Goal: Check status: Check status

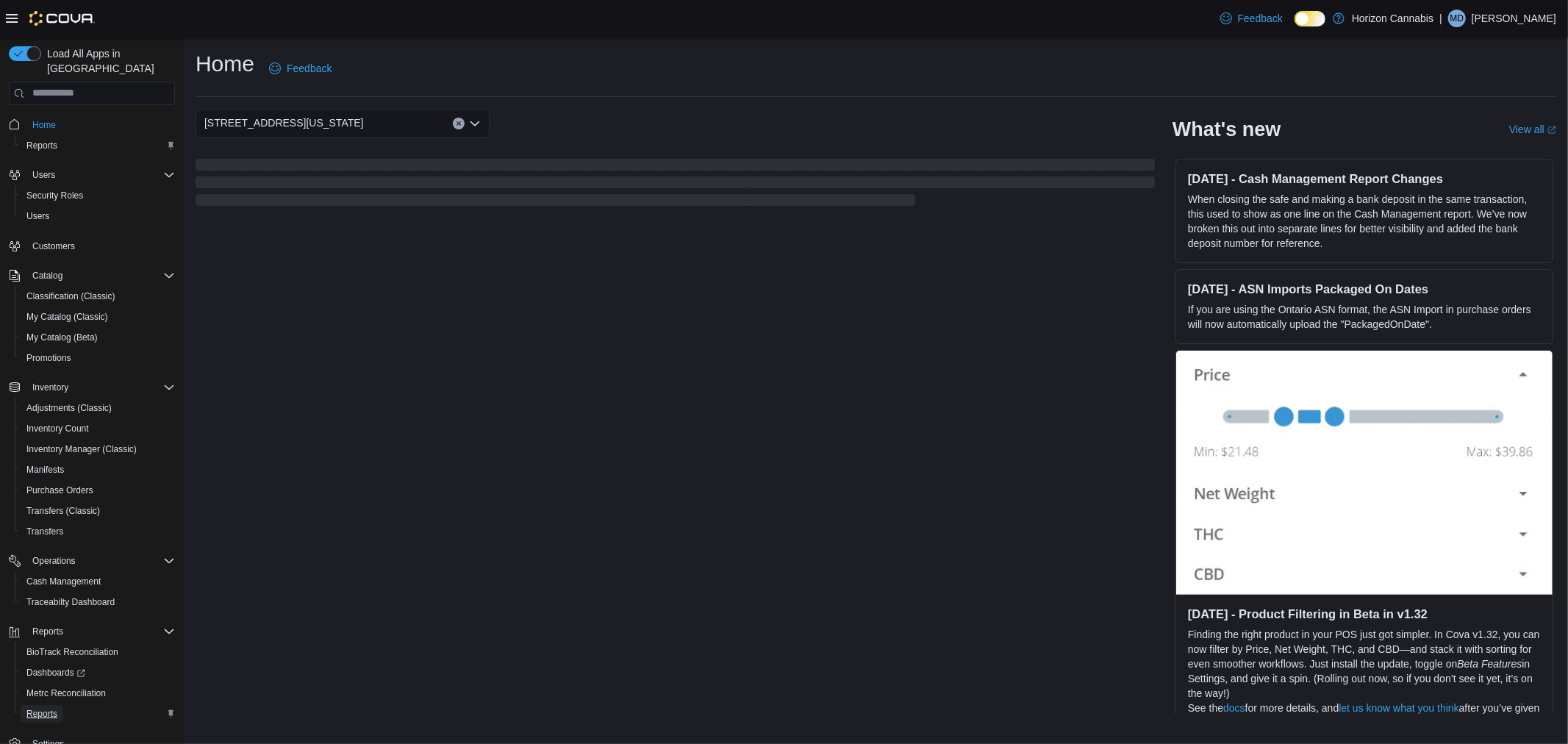
click at [43, 708] on span "Reports" at bounding box center [42, 713] width 31 height 12
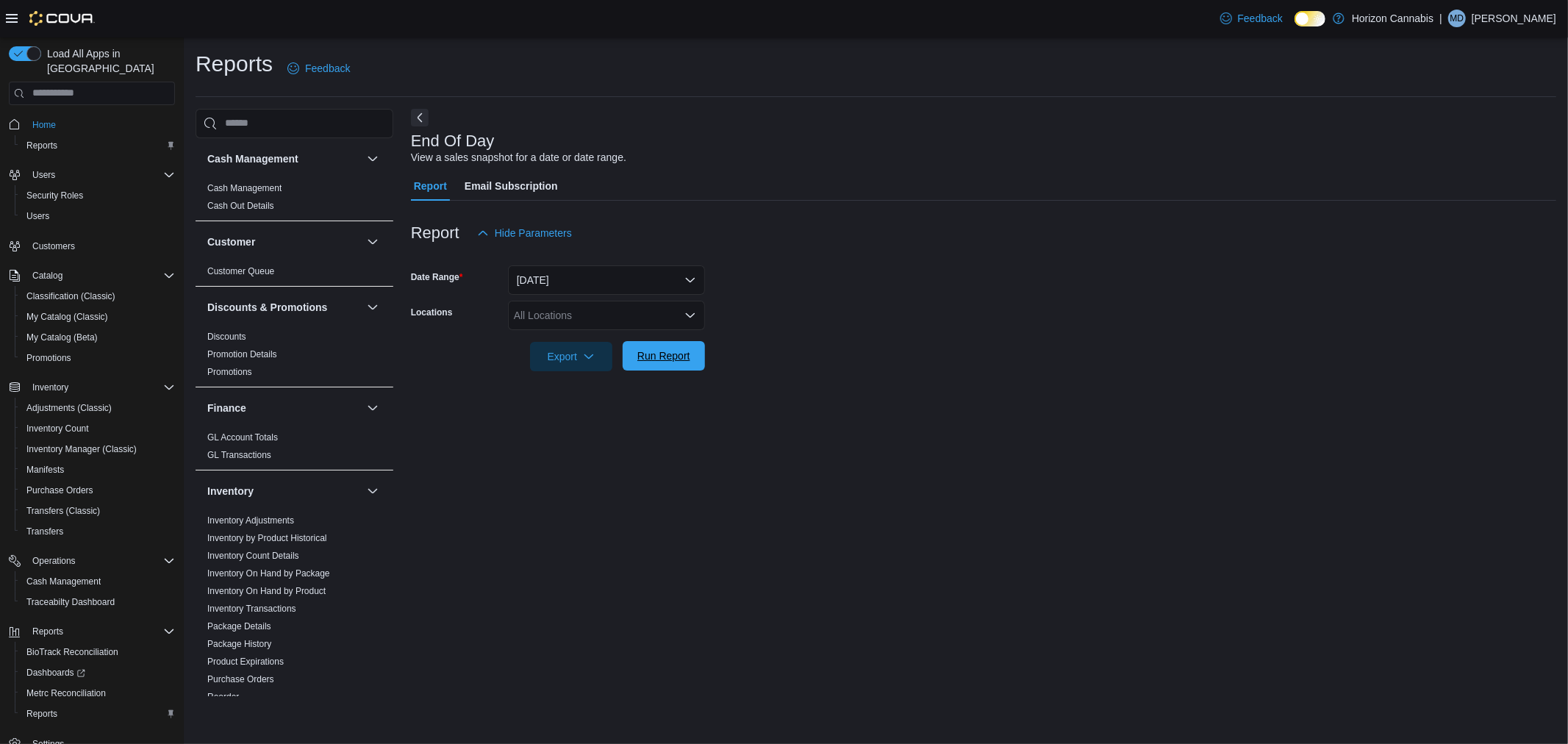
click at [674, 358] on span "Run Report" at bounding box center [664, 355] width 53 height 15
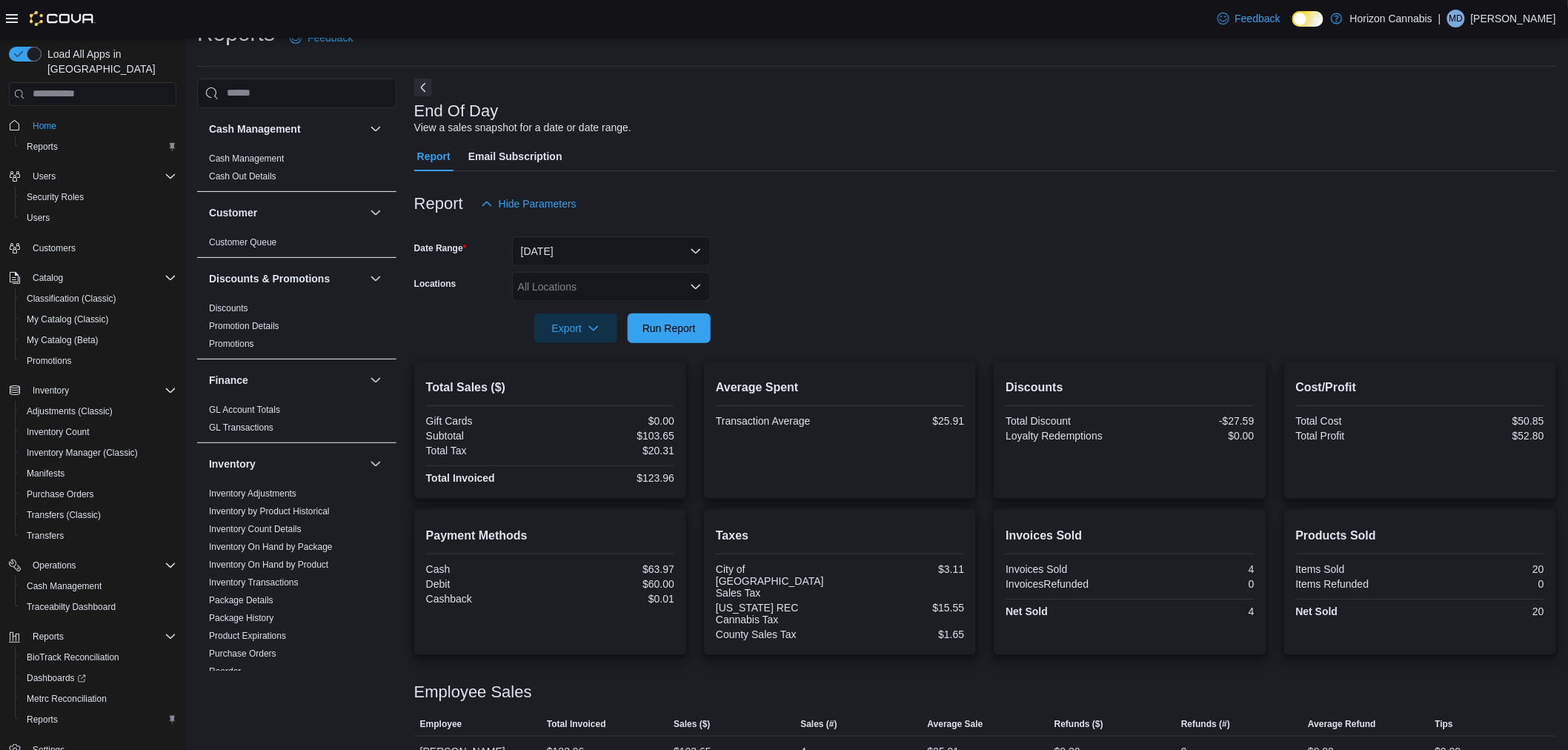
scroll to position [48, 0]
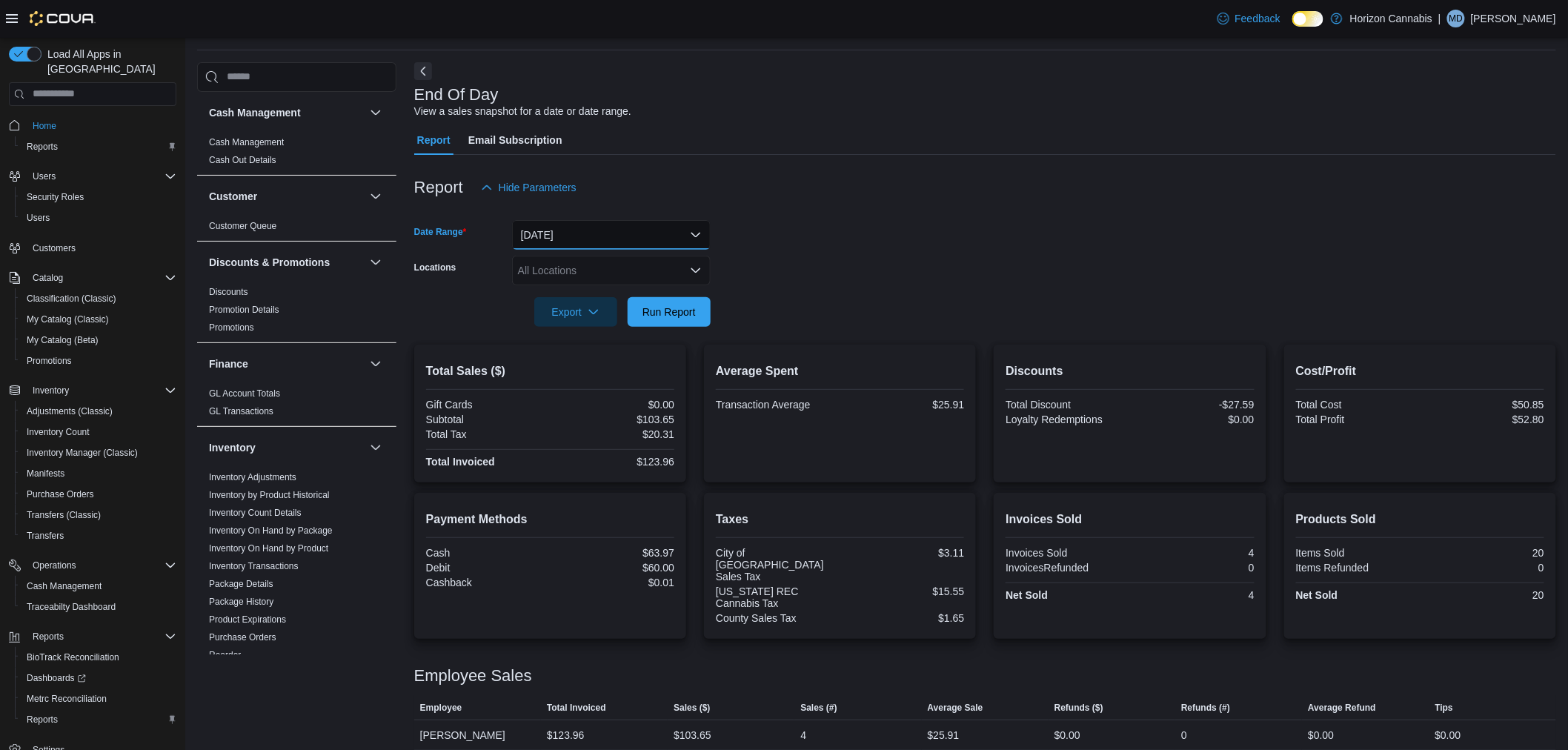
click at [601, 228] on button "[DATE]" at bounding box center [611, 235] width 198 height 30
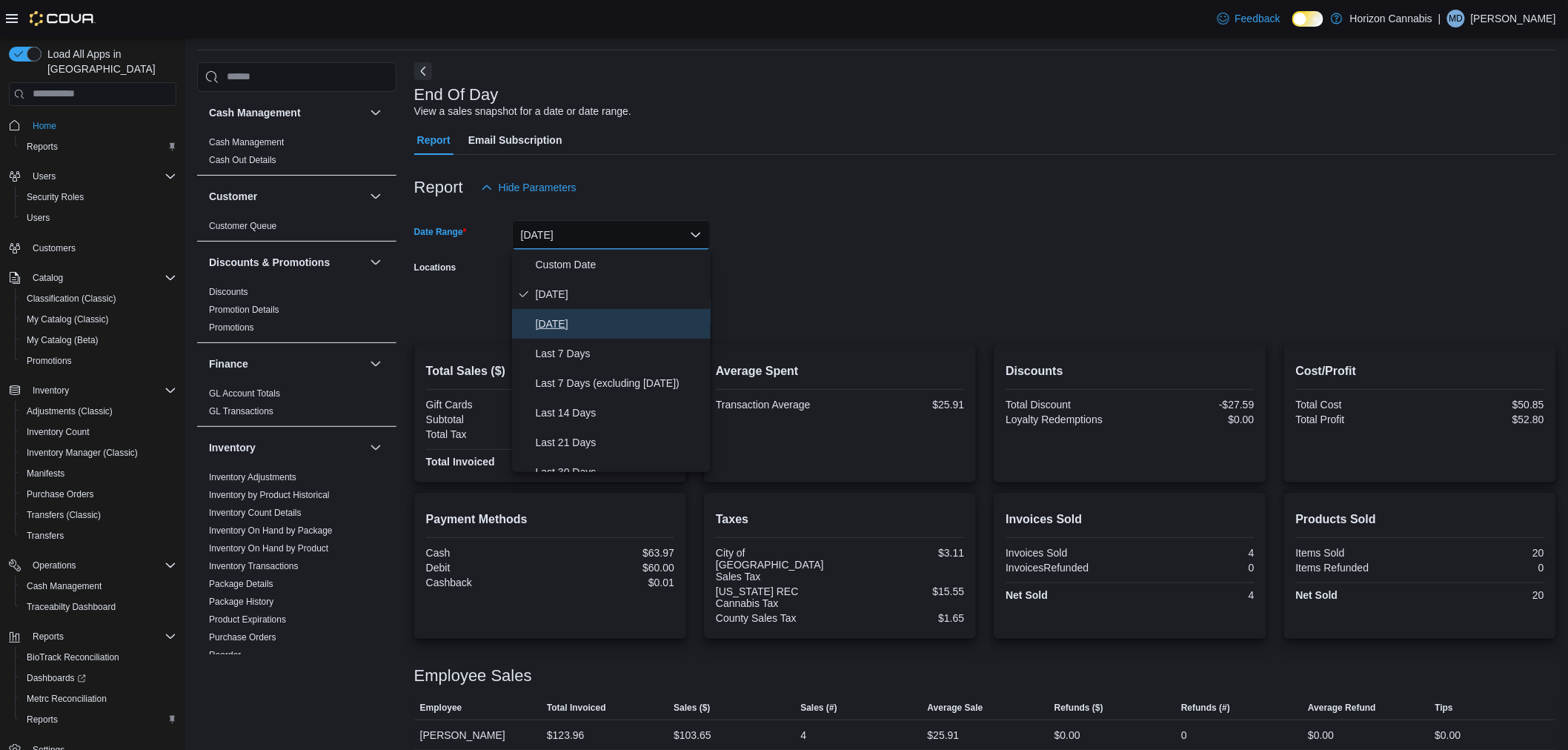
click at [610, 326] on span "[DATE]" at bounding box center [620, 323] width 169 height 18
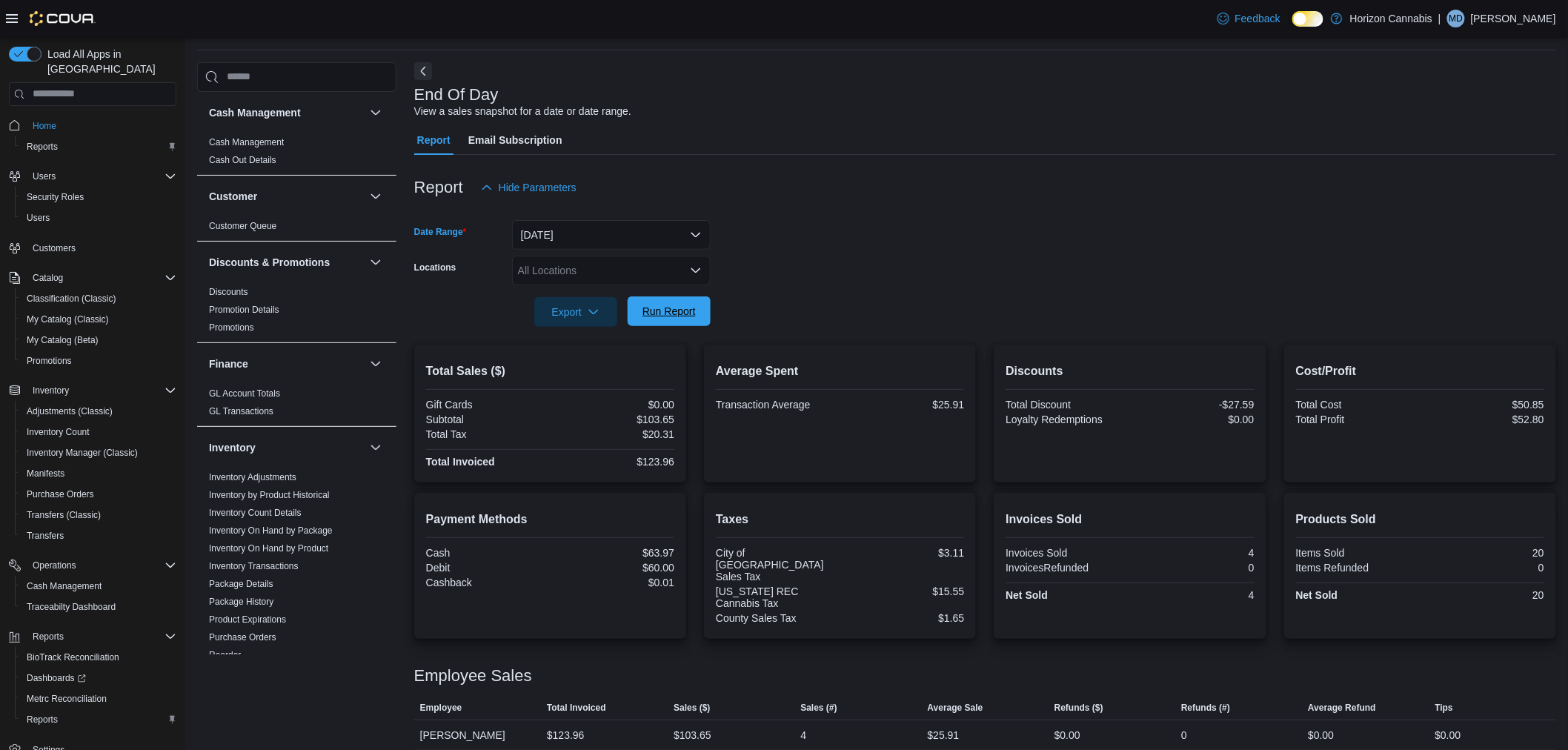
click at [654, 307] on span "Run Report" at bounding box center [669, 311] width 53 height 15
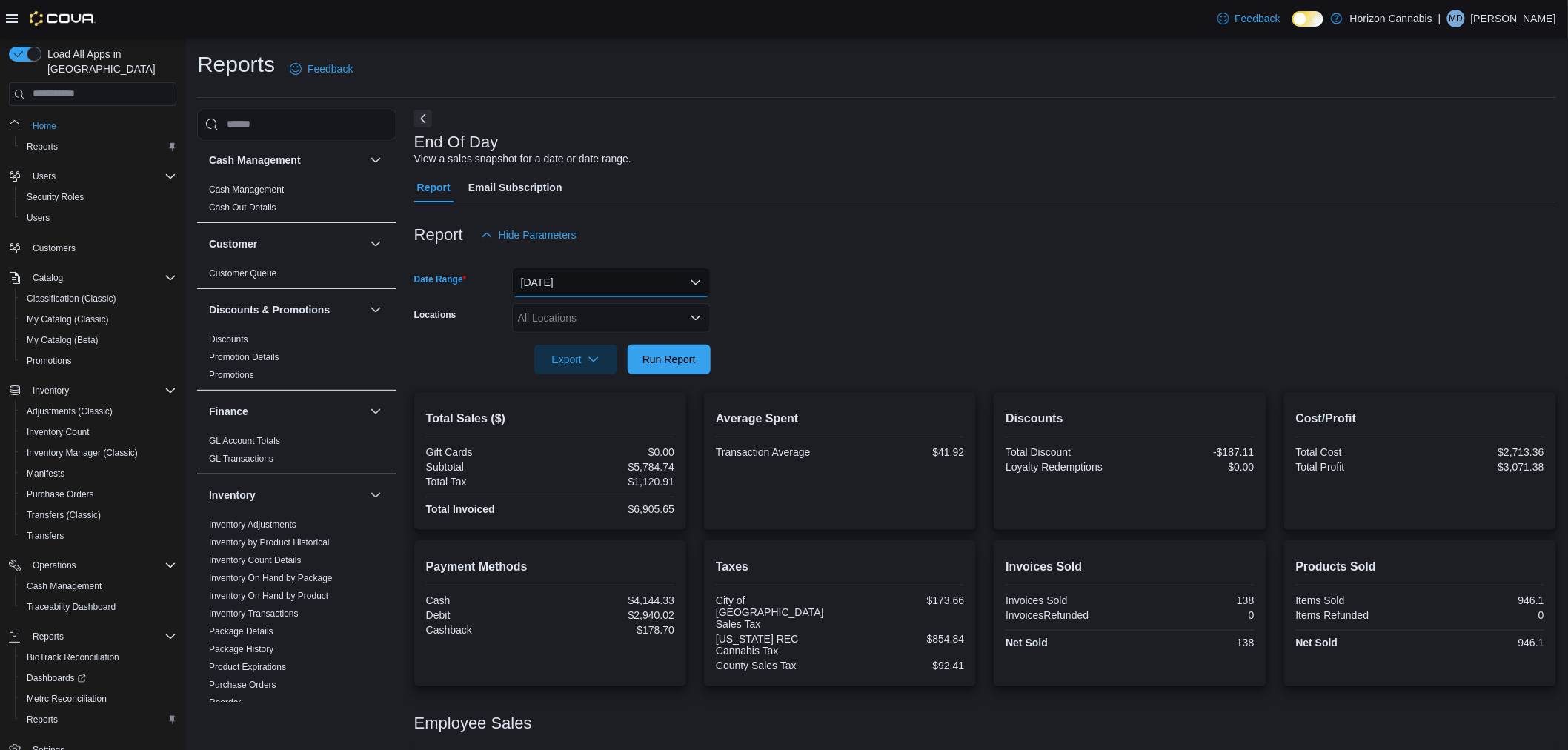
click at [590, 280] on button "[DATE]" at bounding box center [611, 283] width 198 height 30
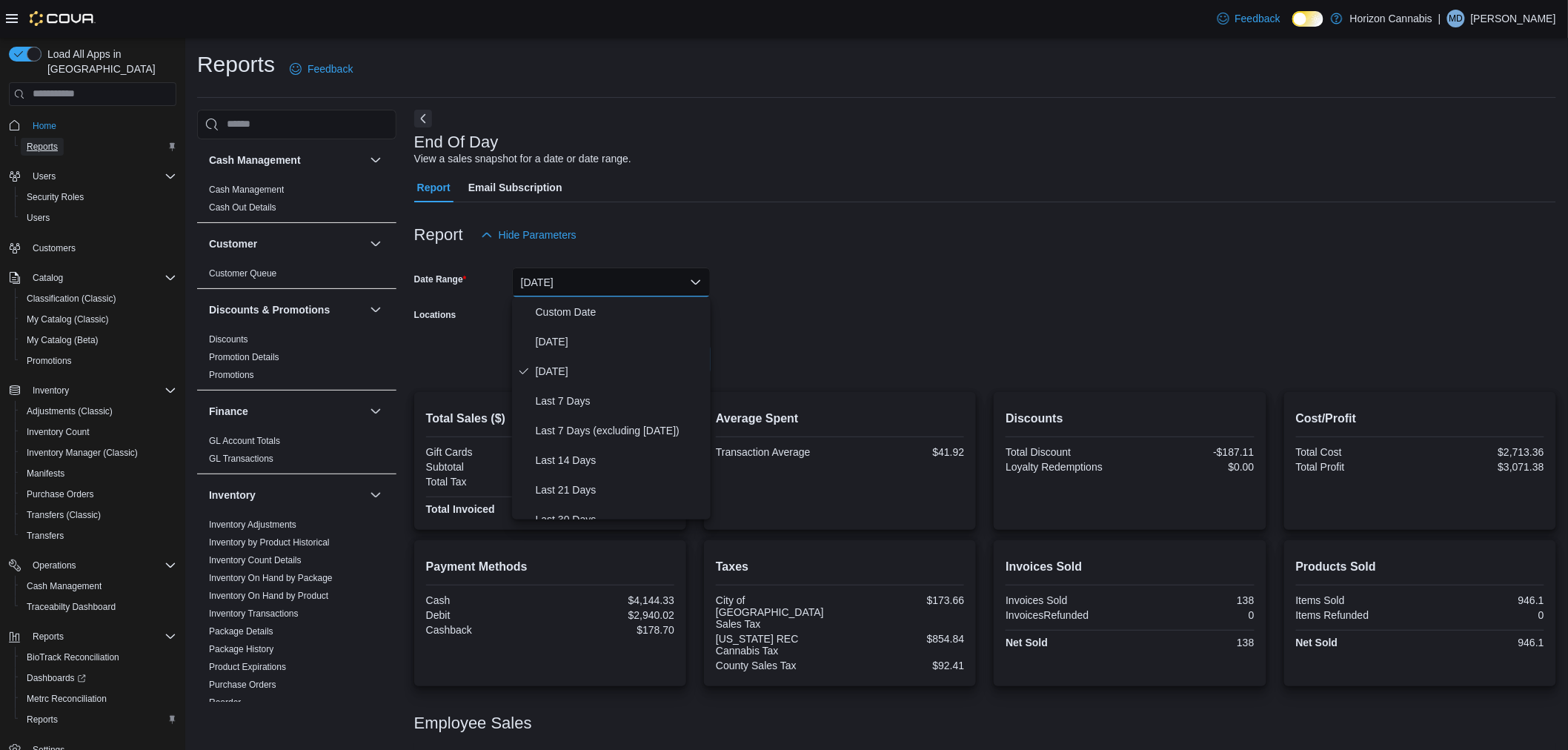
click at [47, 140] on span "Reports" at bounding box center [42, 146] width 31 height 12
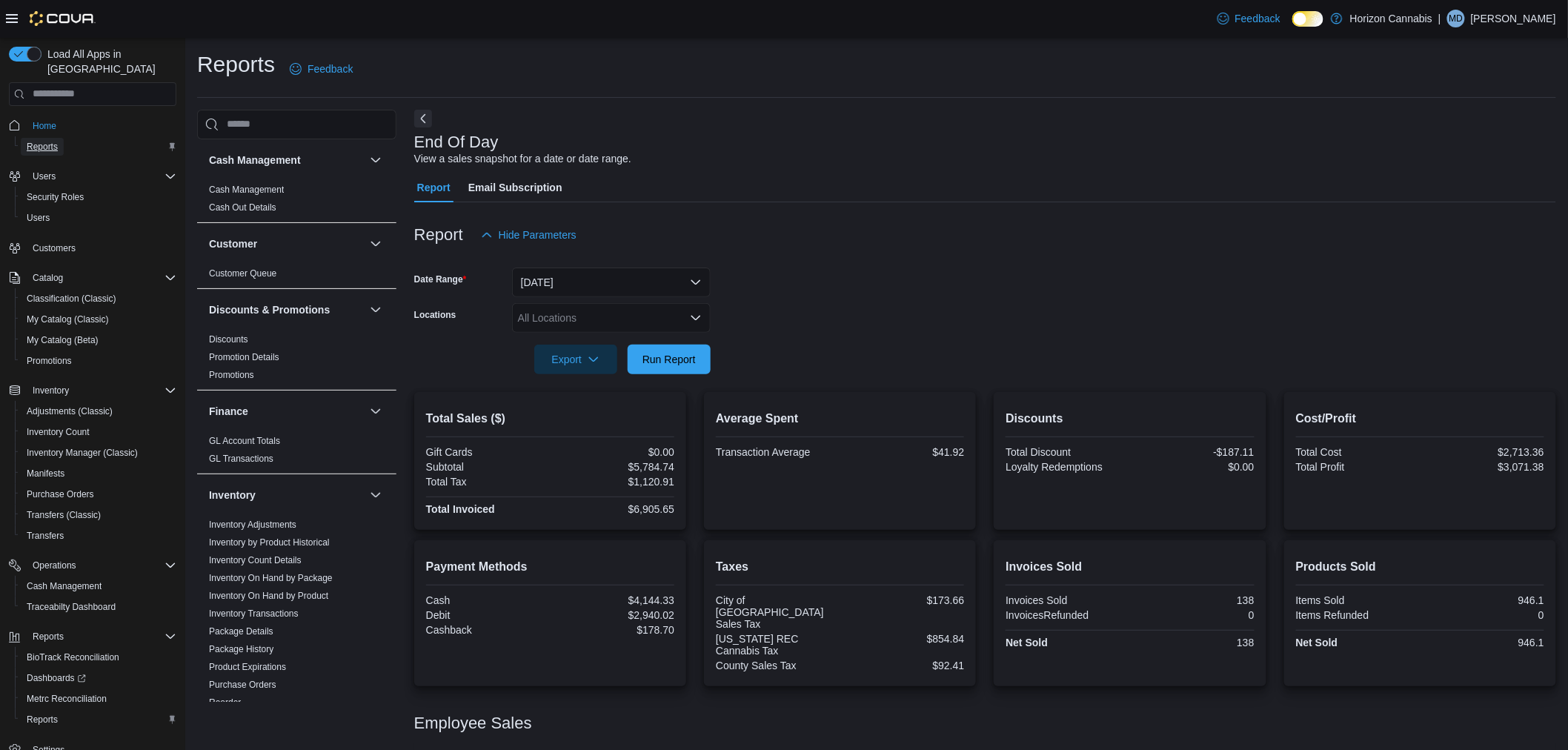
click at [43, 140] on span "Reports" at bounding box center [42, 146] width 31 height 12
click at [43, 120] on span "Home" at bounding box center [44, 126] width 23 height 12
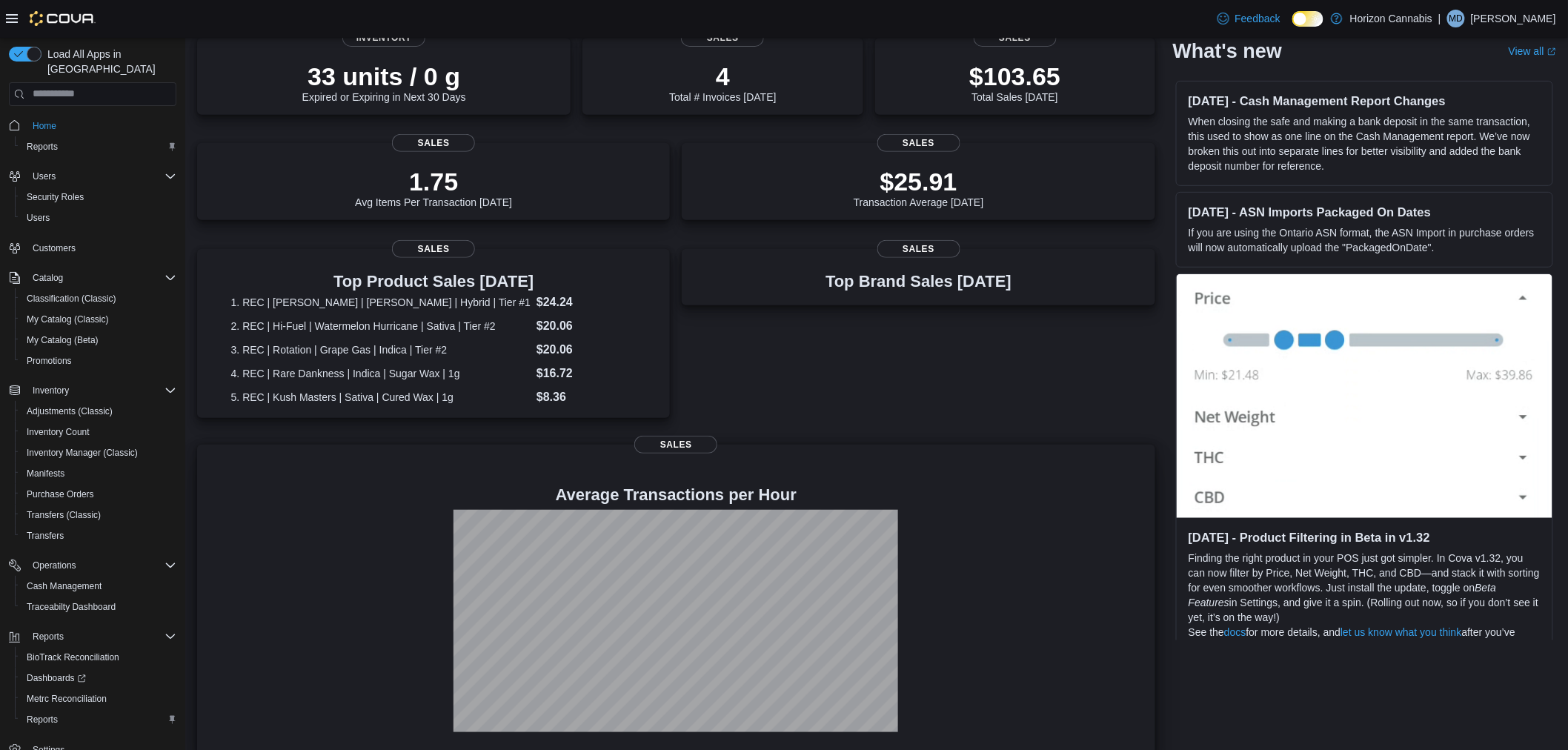
scroll to position [261, 0]
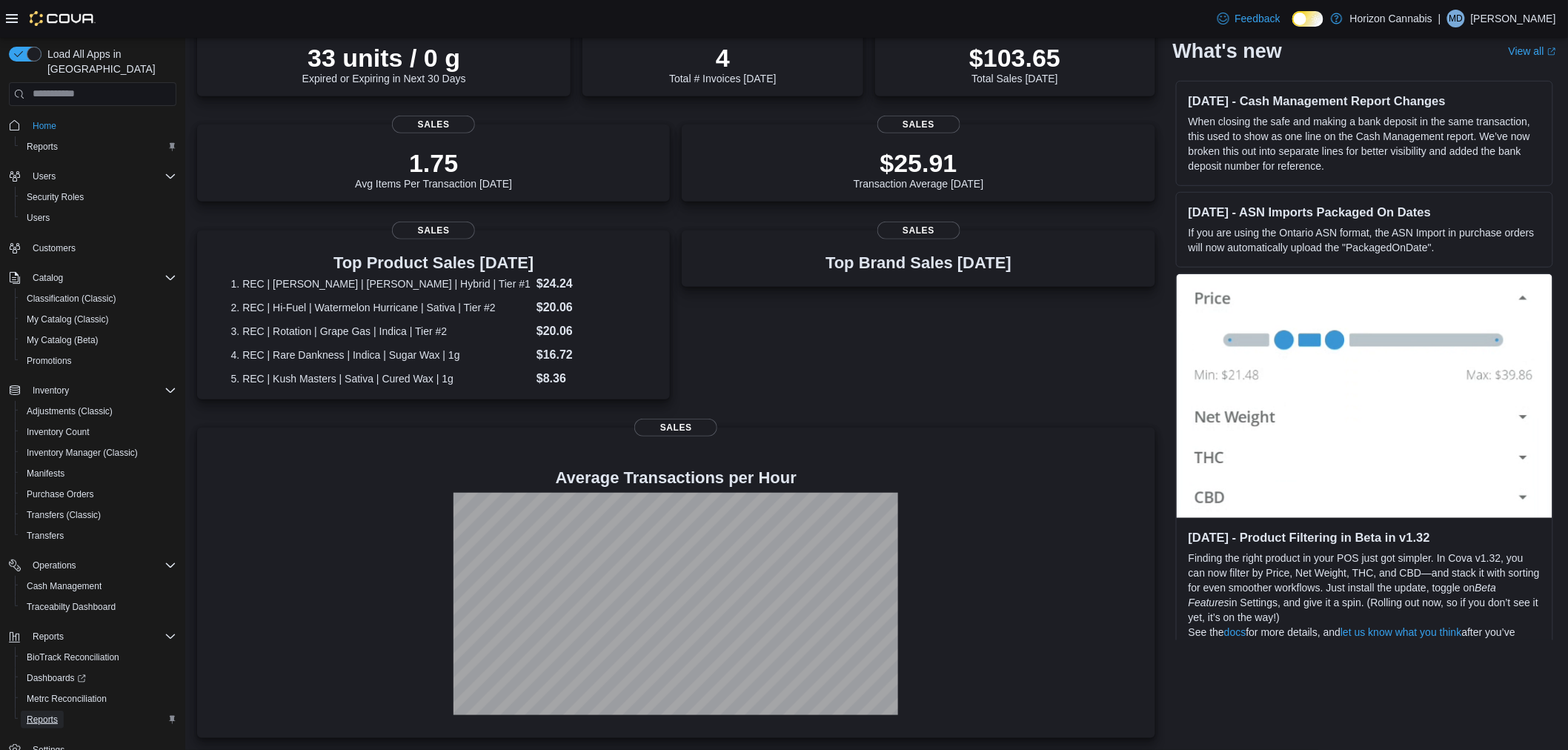
click at [34, 713] on span "Reports" at bounding box center [42, 719] width 31 height 12
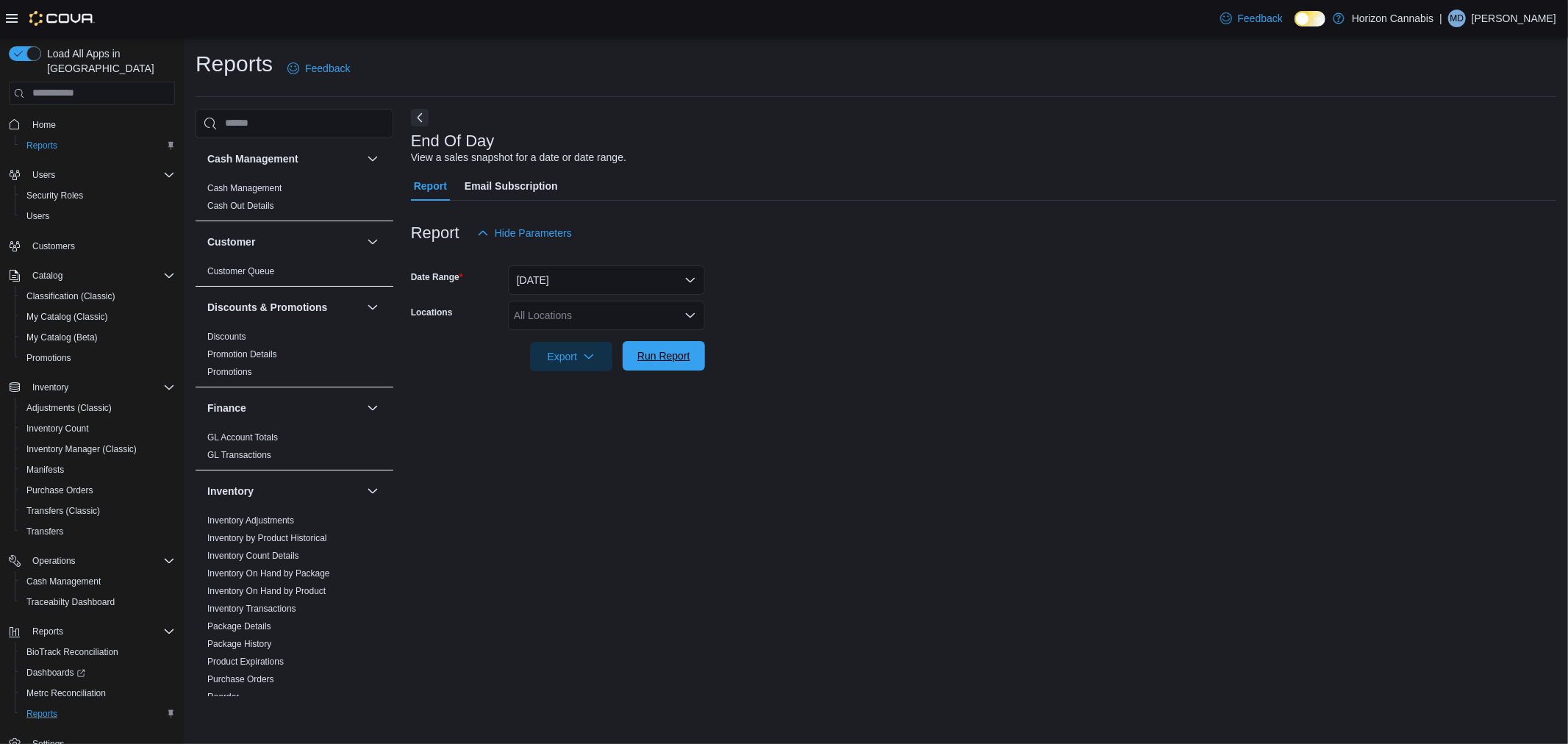
click at [643, 355] on span "Run Report" at bounding box center [664, 355] width 53 height 15
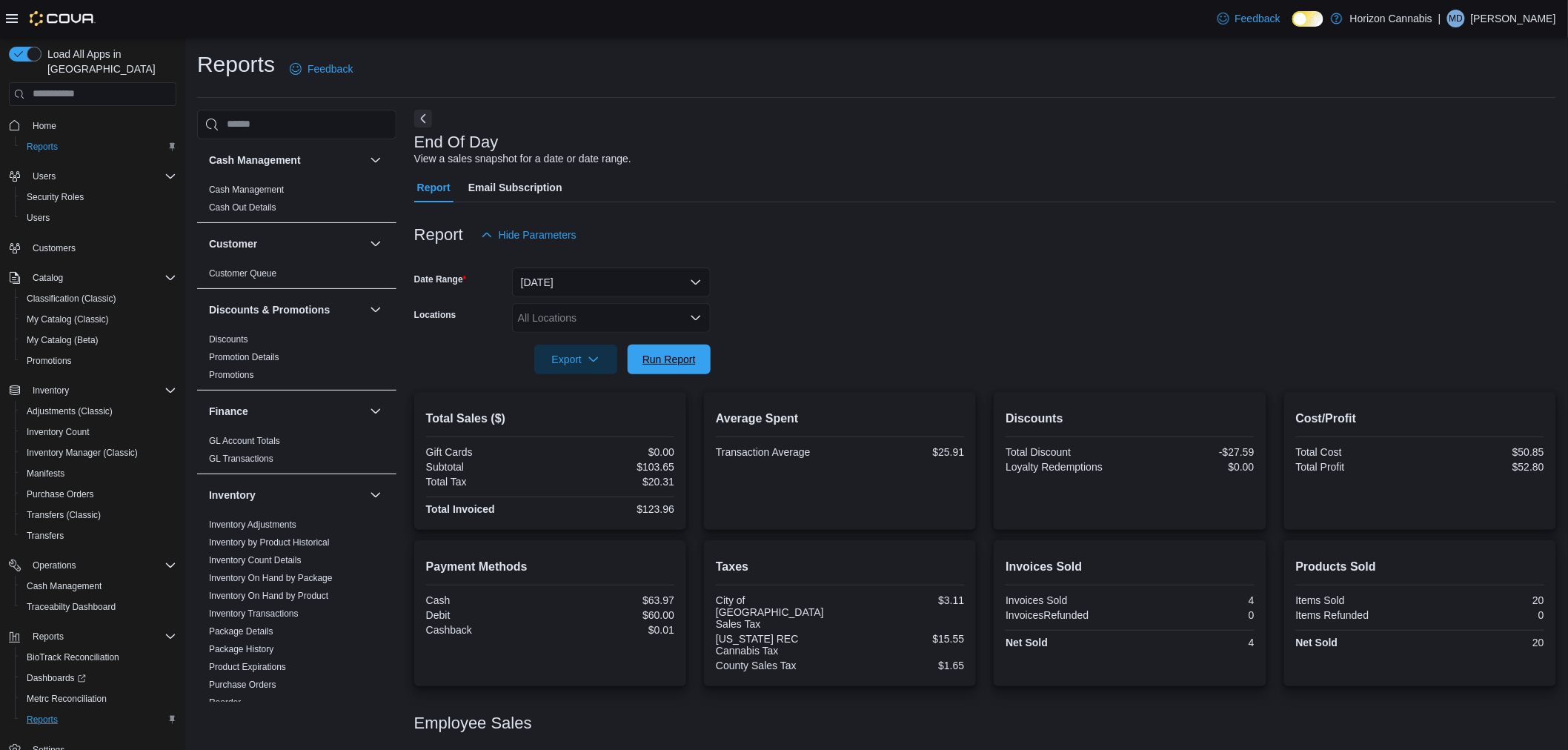
drag, startPoint x: 649, startPoint y: 365, endPoint x: 695, endPoint y: 308, distance: 73.2
click at [694, 310] on form "Date Range [DATE] Locations All Locations Export Run Report" at bounding box center [985, 311] width 1142 height 124
click at [780, 375] on div at bounding box center [985, 382] width 1142 height 18
click at [671, 345] on span "Run Report" at bounding box center [669, 358] width 66 height 30
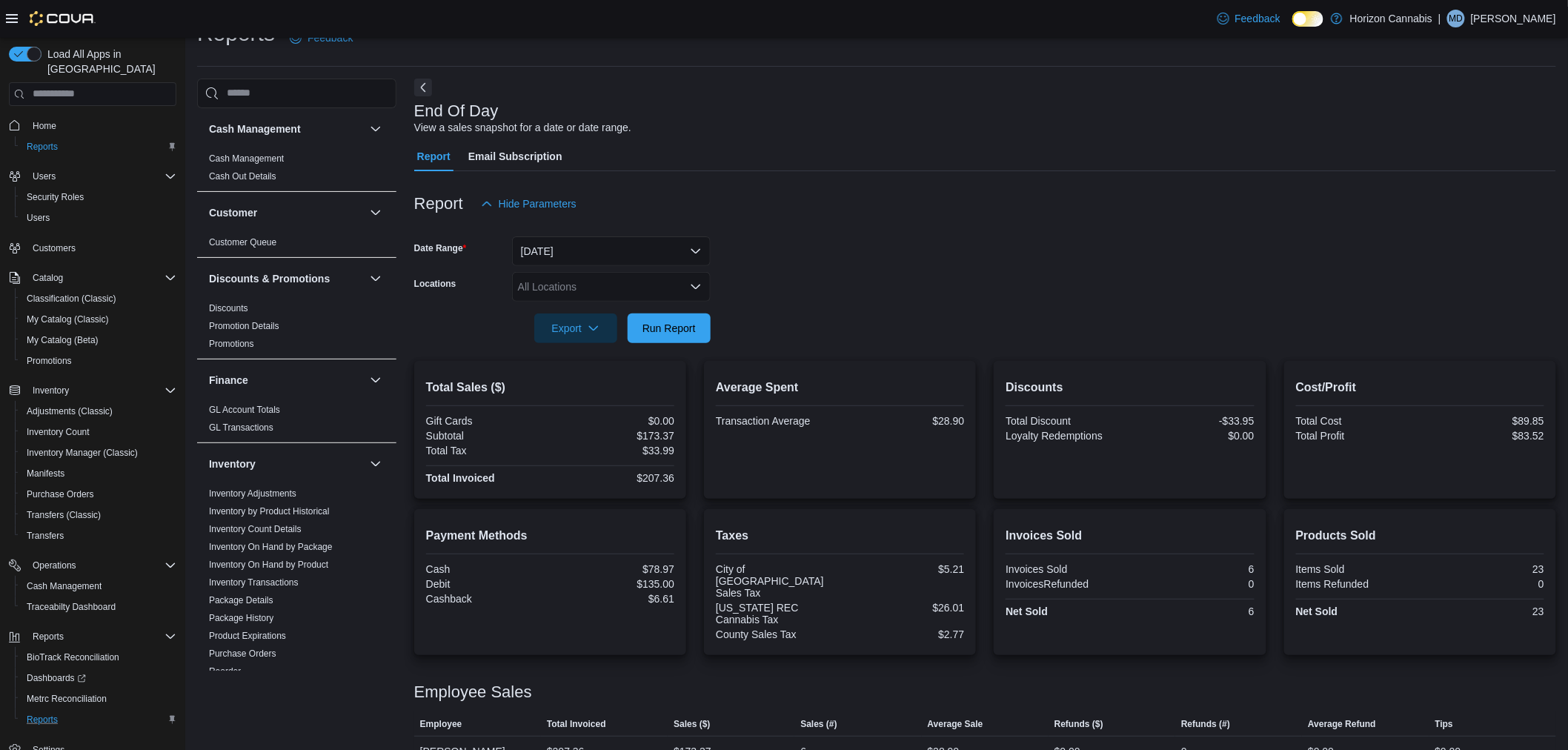
scroll to position [48, 0]
